Goal: Browse casually

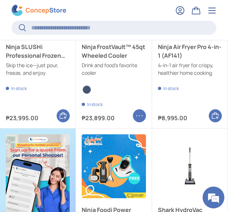
scroll to position [616, 0]
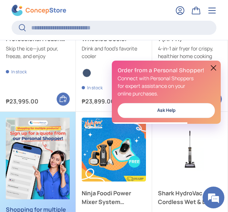
click at [212, 65] on button at bounding box center [213, 67] width 9 height 9
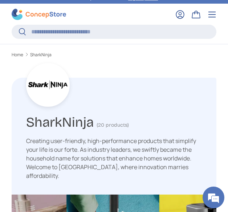
scroll to position [0, 0]
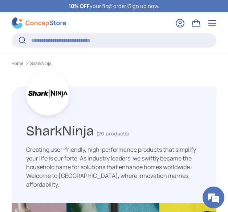
click at [41, 23] on img at bounding box center [39, 22] width 54 height 11
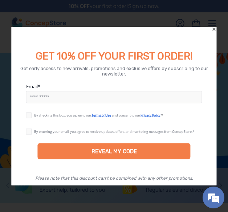
scroll to position [0, 228]
click at [214, 28] on icon "Close" at bounding box center [213, 29] width 5 height 5
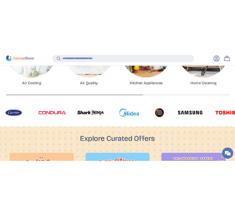
scroll to position [2071, 1873]
